Goal: Information Seeking & Learning: Find specific page/section

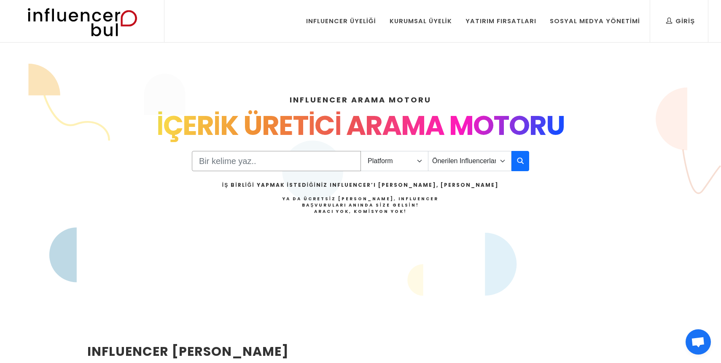
click at [304, 154] on input "Search" at bounding box center [276, 161] width 169 height 20
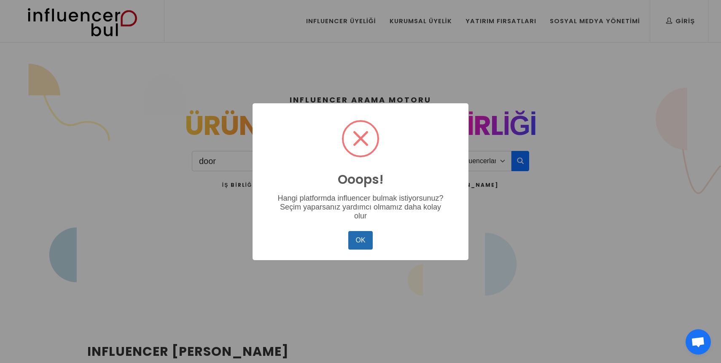
click at [350, 240] on button "OK" at bounding box center [360, 240] width 24 height 19
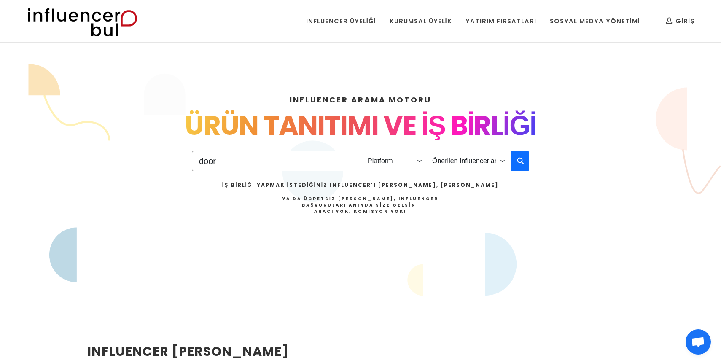
click at [275, 166] on input "door" at bounding box center [276, 161] width 169 height 20
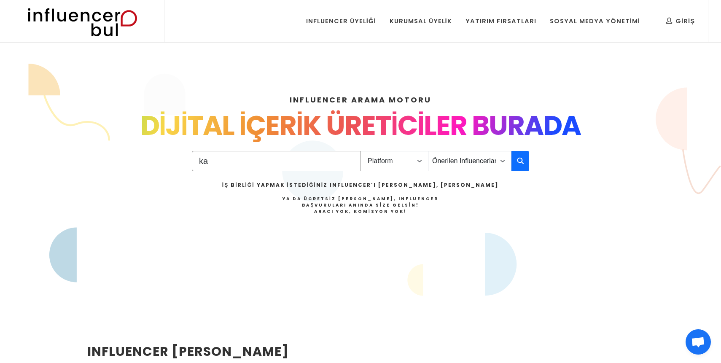
type input "k"
type input "t"
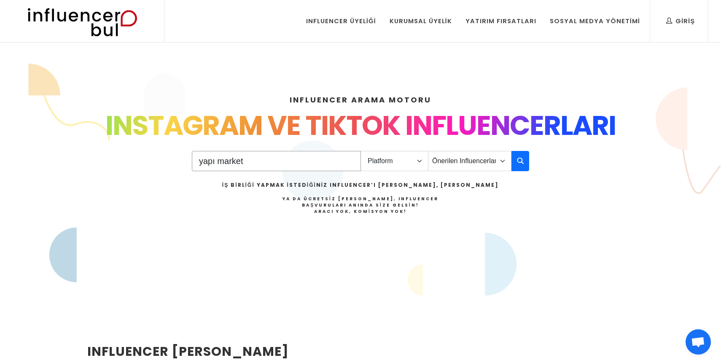
type input "yapı market"
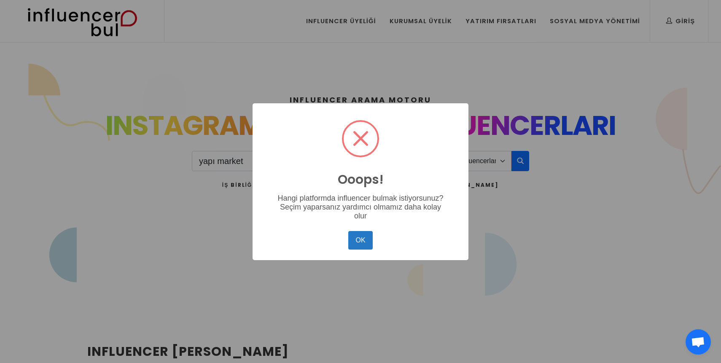
click at [343, 232] on div "OK No Cancel" at bounding box center [360, 240] width 199 height 23
click at [369, 247] on button "OK" at bounding box center [360, 240] width 24 height 19
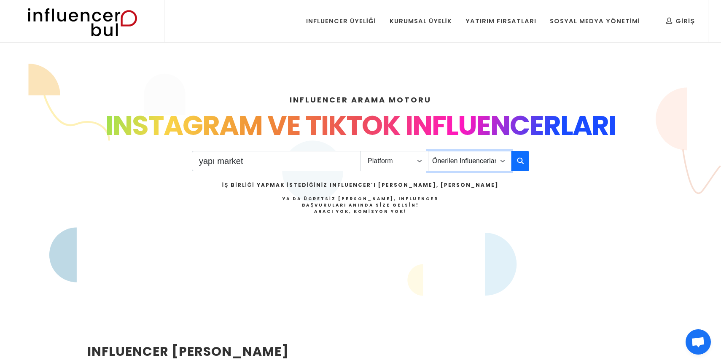
click at [459, 152] on select "Önerilen Influencerlar Aile & [PERSON_NAME] & [PERSON_NAME] [PERSON_NAME] & Giy…" at bounding box center [470, 161] width 84 height 20
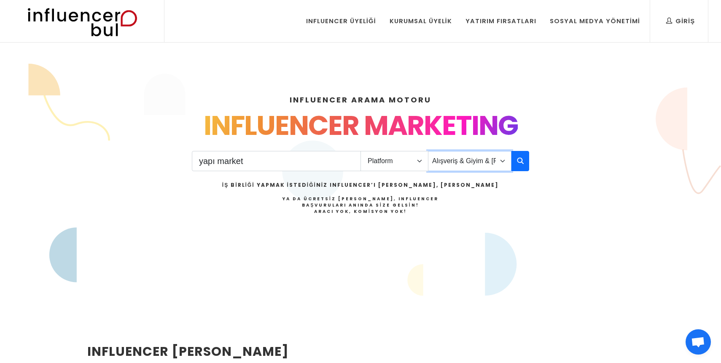
click at [428, 151] on select "Önerilen Influencerlar Aile & [PERSON_NAME] & [PERSON_NAME] [PERSON_NAME] & Giy…" at bounding box center [470, 161] width 84 height 20
click at [459, 171] on div "yapı market Platform Instagram Facebook Youtube Tiktok Twitter Twitch Önerilen …" at bounding box center [361, 193] width 338 height 85
click at [459, 165] on select "Önerilen Influencerlar Aile & [PERSON_NAME] & [PERSON_NAME] [PERSON_NAME] & Giy…" at bounding box center [470, 161] width 84 height 20
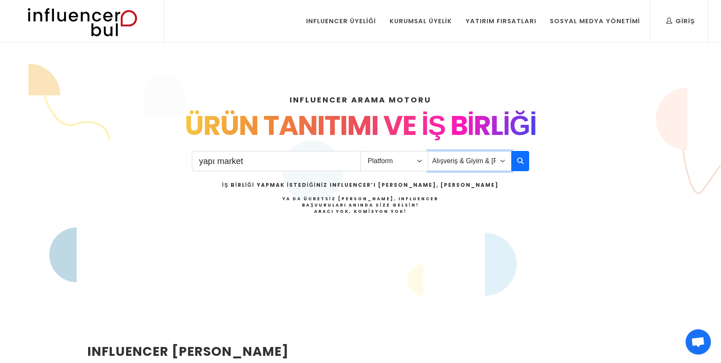
select select "12"
click at [428, 151] on select "Önerilen Influencerlar Aile & [PERSON_NAME] & [PERSON_NAME] [PERSON_NAME] & Giy…" at bounding box center [470, 161] width 84 height 20
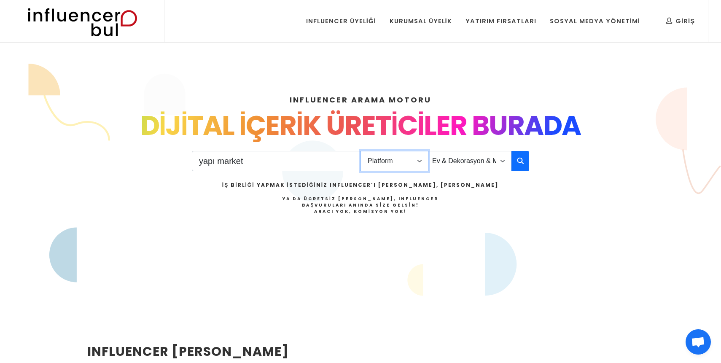
click at [377, 159] on select "Platform Instagram Facebook Youtube Tiktok Twitter Twitch" at bounding box center [395, 161] width 68 height 20
select select "1"
click at [361, 151] on select "Platform Instagram Facebook Youtube Tiktok Twitter Twitch" at bounding box center [395, 161] width 68 height 20
click at [521, 164] on icon "button" at bounding box center [520, 161] width 7 height 10
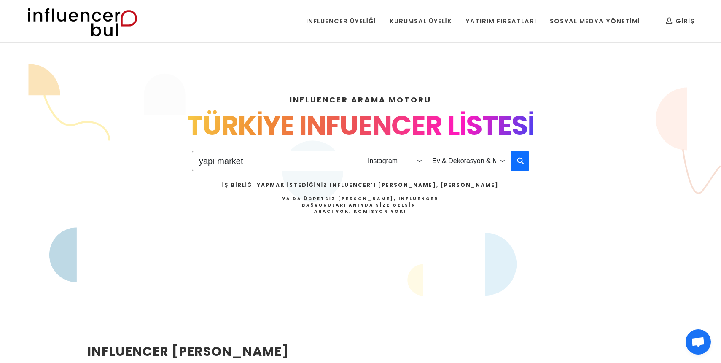
click at [313, 161] on input "yapı market" at bounding box center [276, 161] width 169 height 20
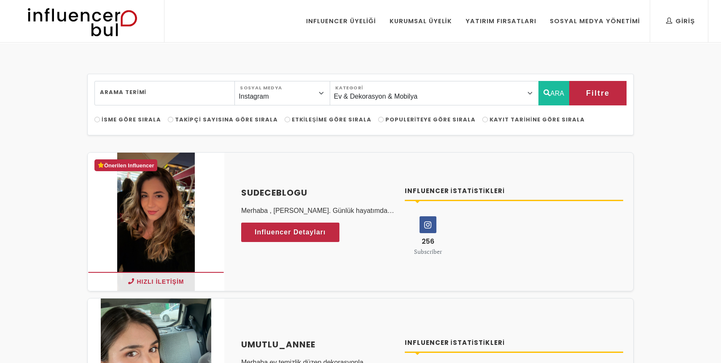
select select "12"
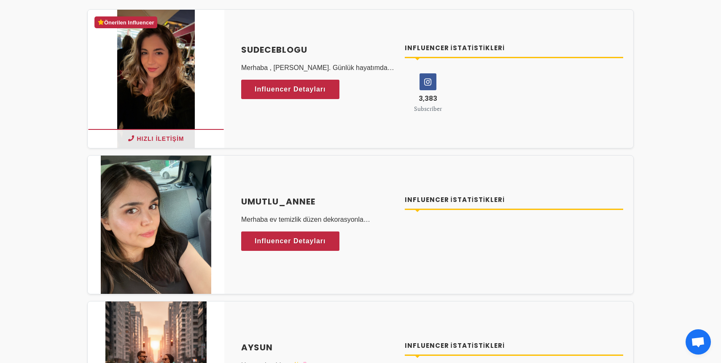
scroll to position [164, 0]
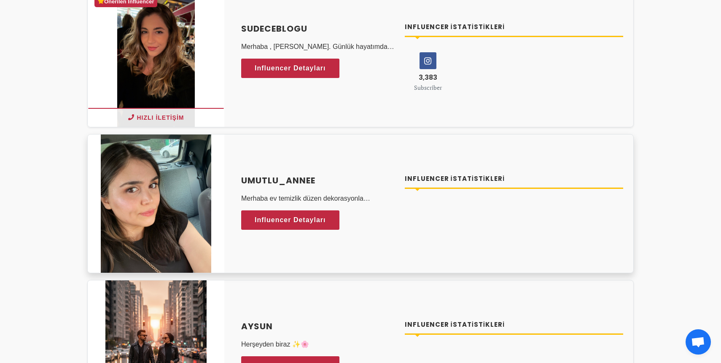
click at [324, 200] on p "Merhaba ev temizlik düzen dekorasyonla ilgileniyorum. Uygun bulursanız sizinle …" at bounding box center [318, 199] width 154 height 10
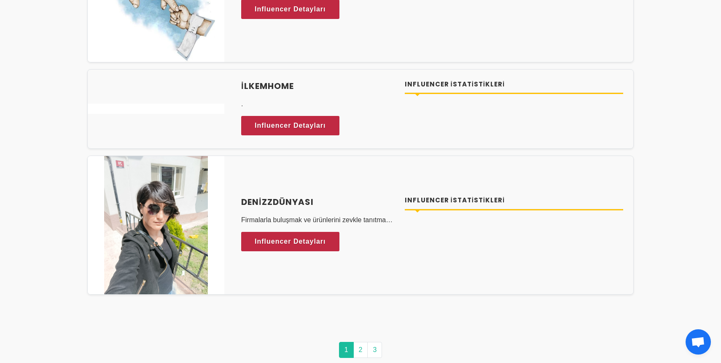
scroll to position [4170, 0]
